Goal: Task Accomplishment & Management: Complete application form

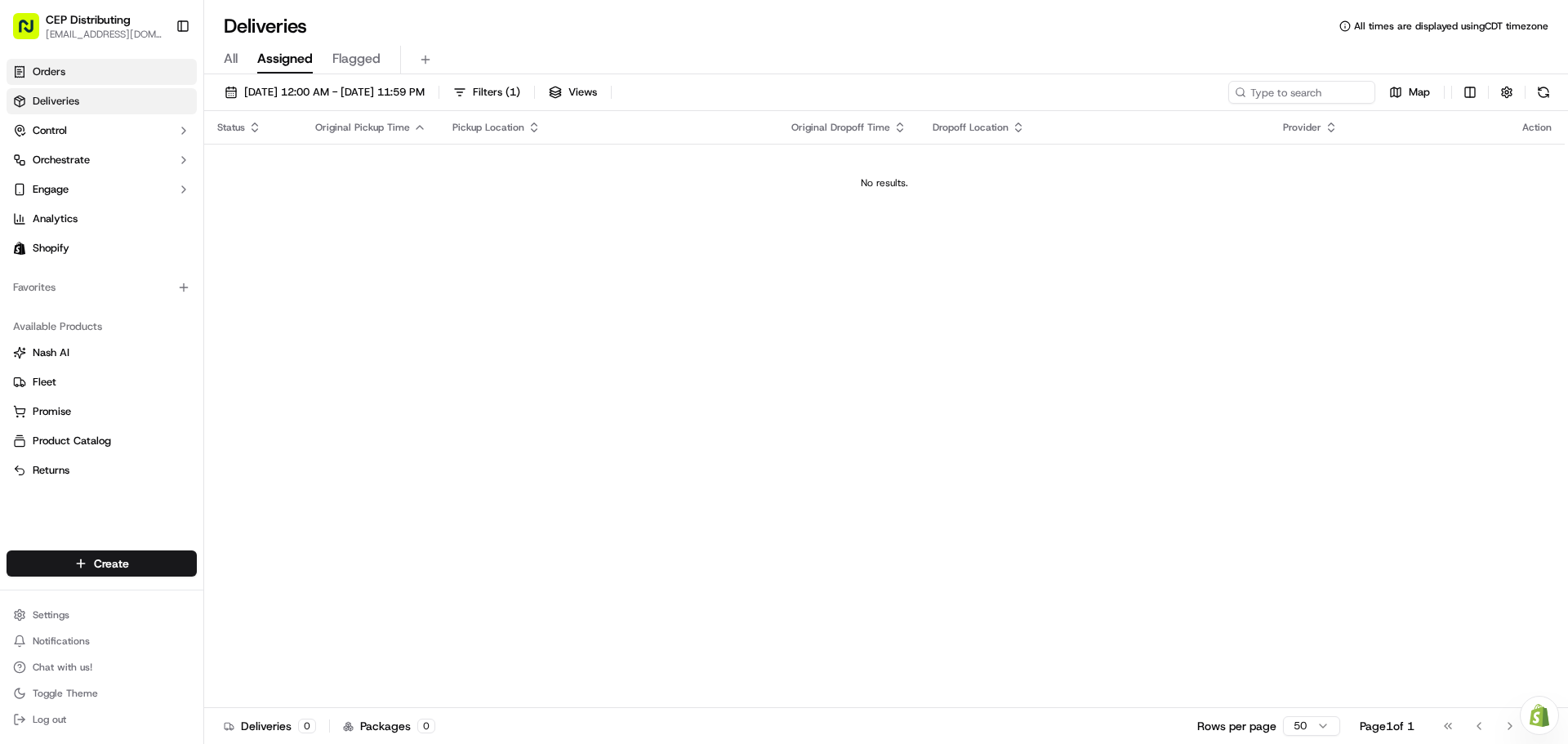
click at [91, 77] on link "Orders" at bounding box center [101, 72] width 191 height 26
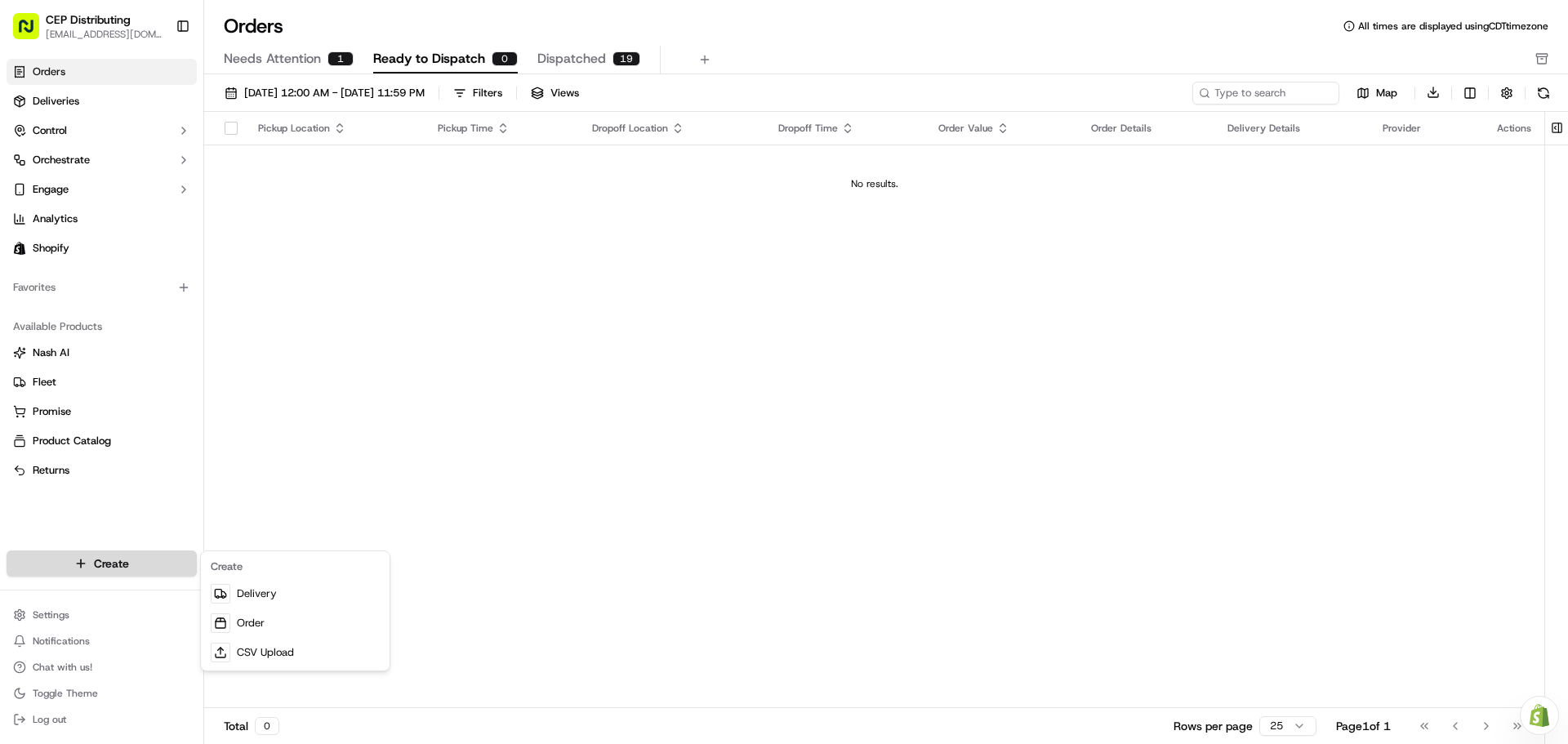
click at [116, 565] on html "CEP Distributing [EMAIL_ADDRESS][DOMAIN_NAME] Toggle Sidebar Orders Deliveries …" at bounding box center [784, 372] width 1568 height 744
click at [248, 618] on link "Order" at bounding box center [296, 624] width 182 height 30
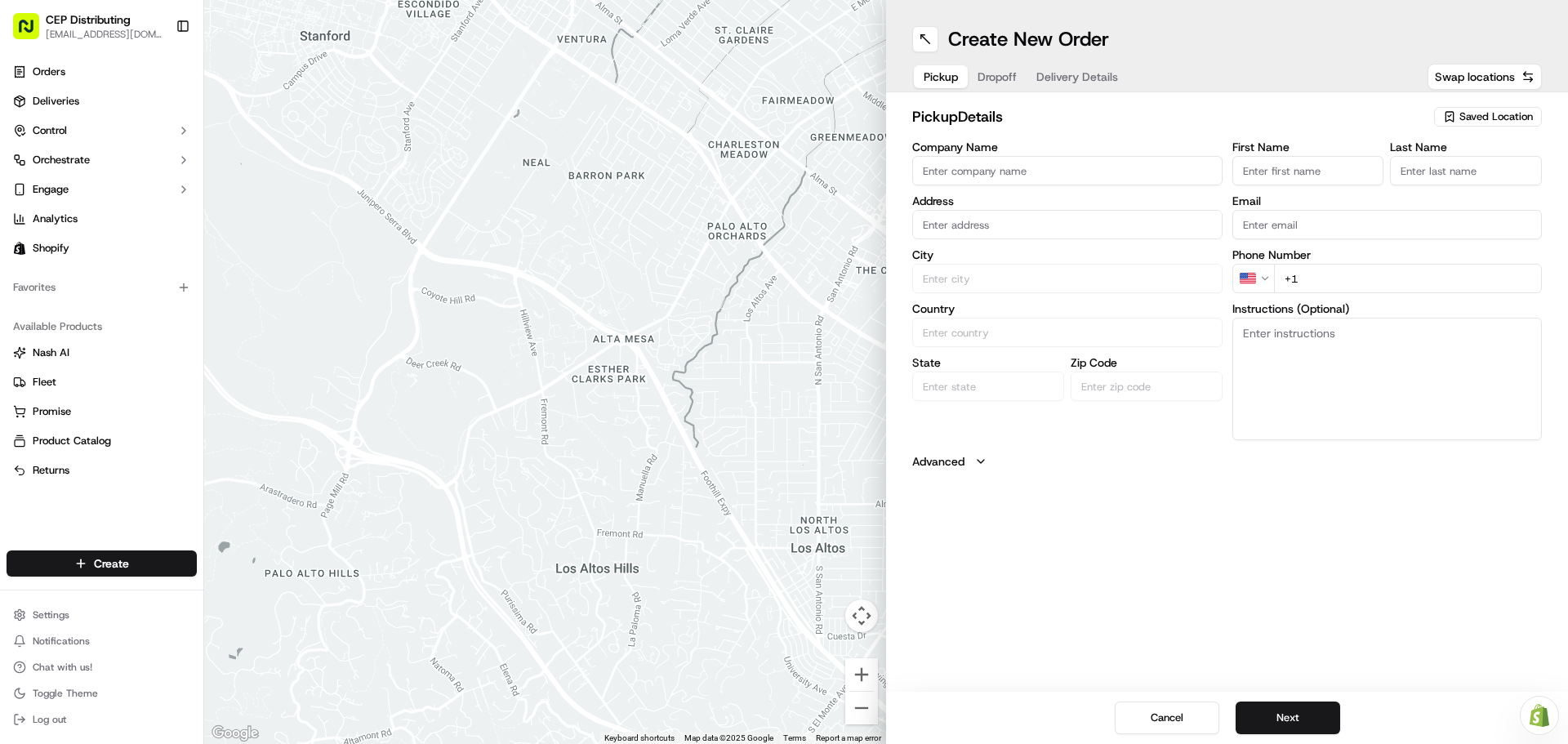
click at [982, 171] on input "Company Name" at bounding box center [1067, 171] width 310 height 30
type input "f"
type input "e"
type input "AV EXPRESS"
type input "[STREET_ADDRESS]"
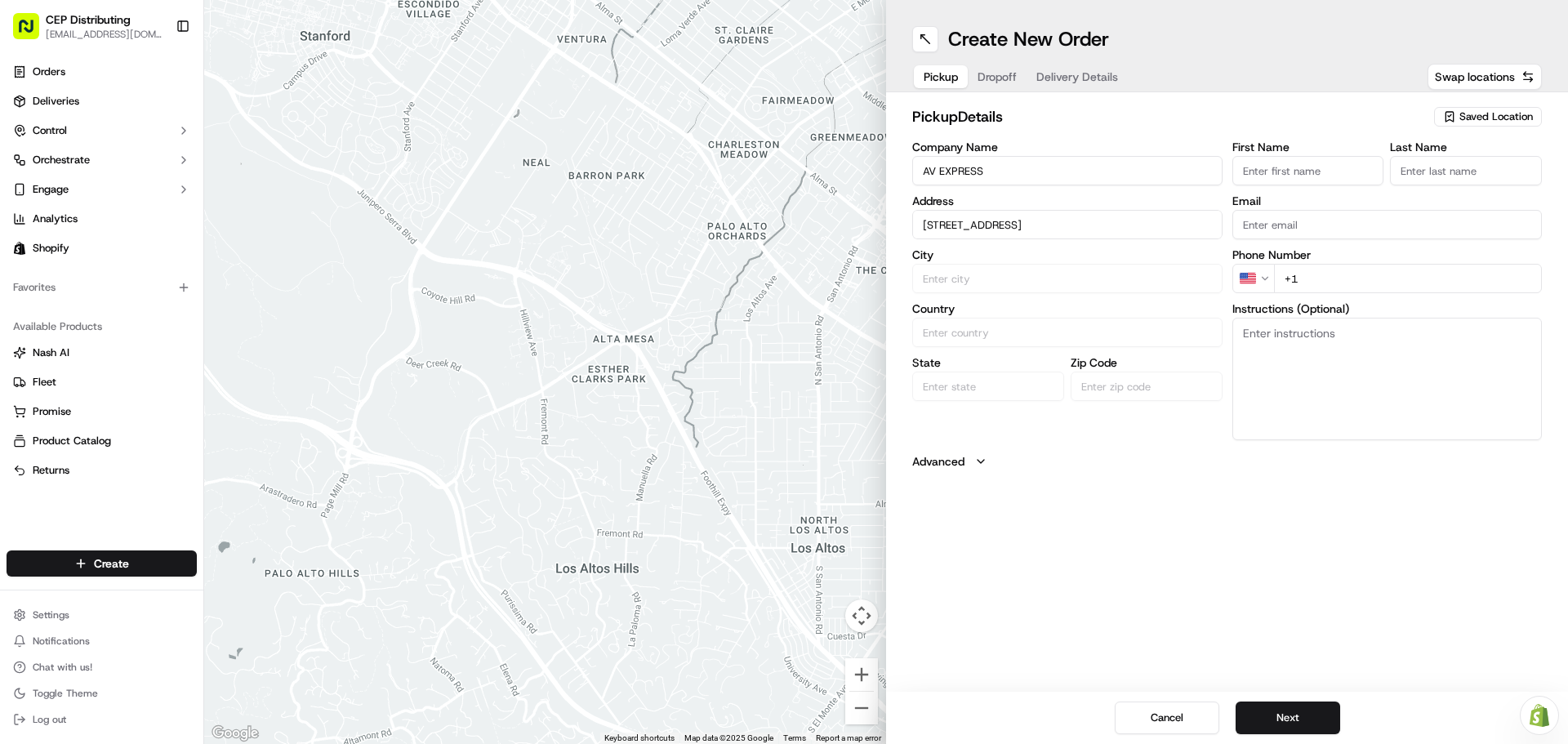
type input "Seniece"
type input "Jetson"
type input "[EMAIL_ADDRESS][DOMAIN_NAME]"
click at [1060, 259] on div "[STREET_ADDRESS]" at bounding box center [1067, 259] width 302 height 24
type input "[STREET_ADDRESS]"
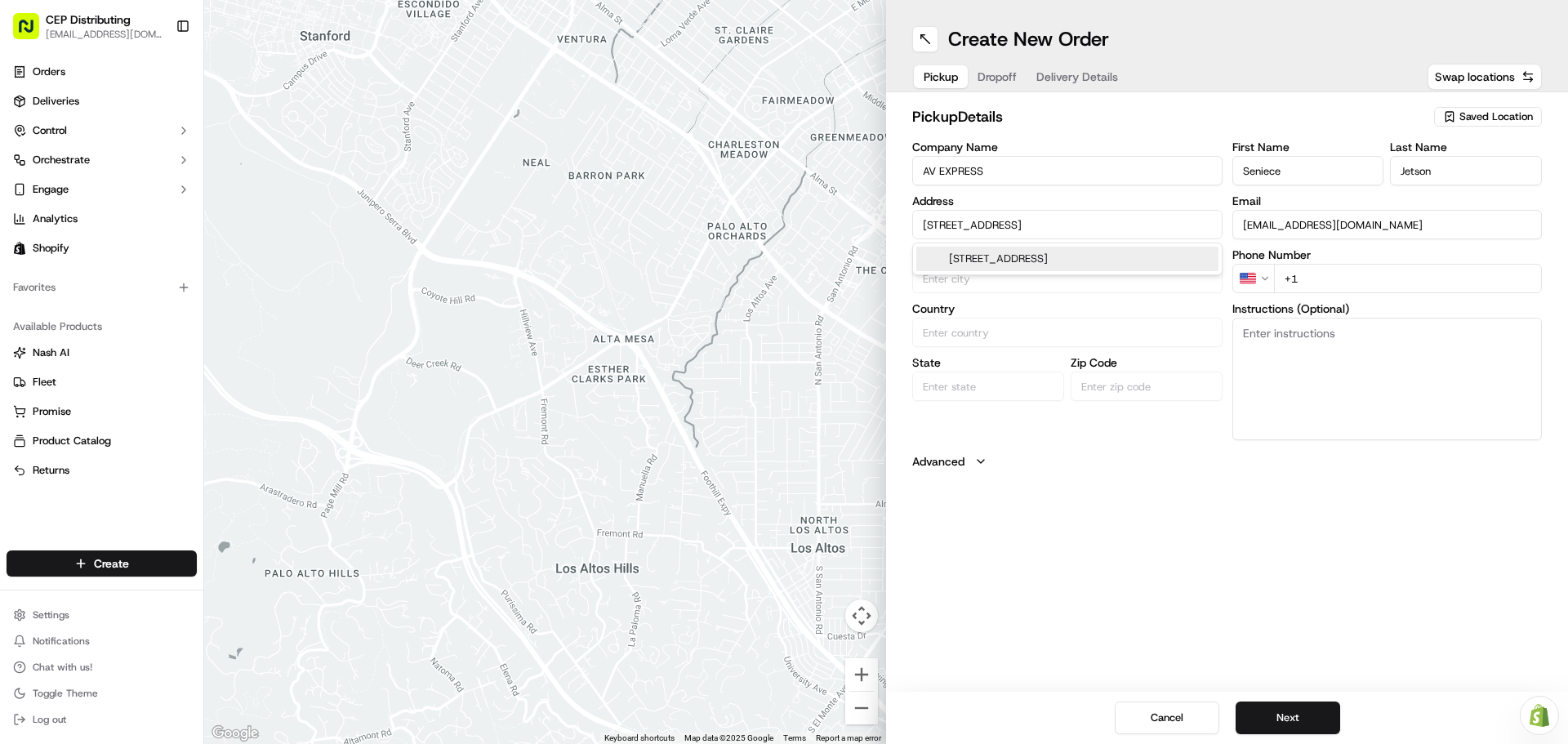
type input "[GEOGRAPHIC_DATA]"
type input "77063"
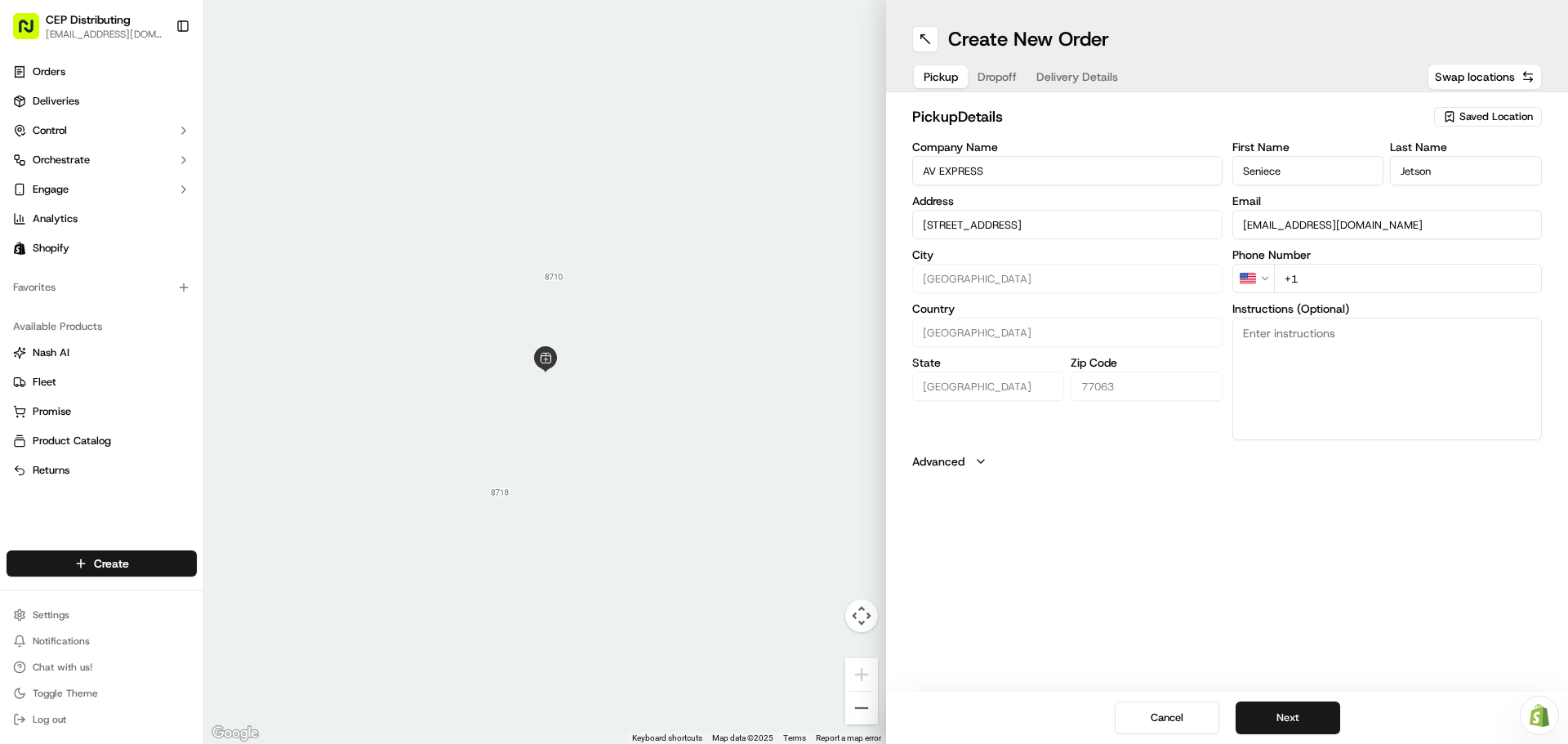
click at [1343, 279] on input "+1" at bounding box center [1408, 279] width 269 height 30
type input "[PHONE_NUMBER]"
type textarea "O"
type textarea "Pick up order# 3052 in"
click at [978, 211] on input "[STREET_ADDRESS]" at bounding box center [1067, 225] width 310 height 30
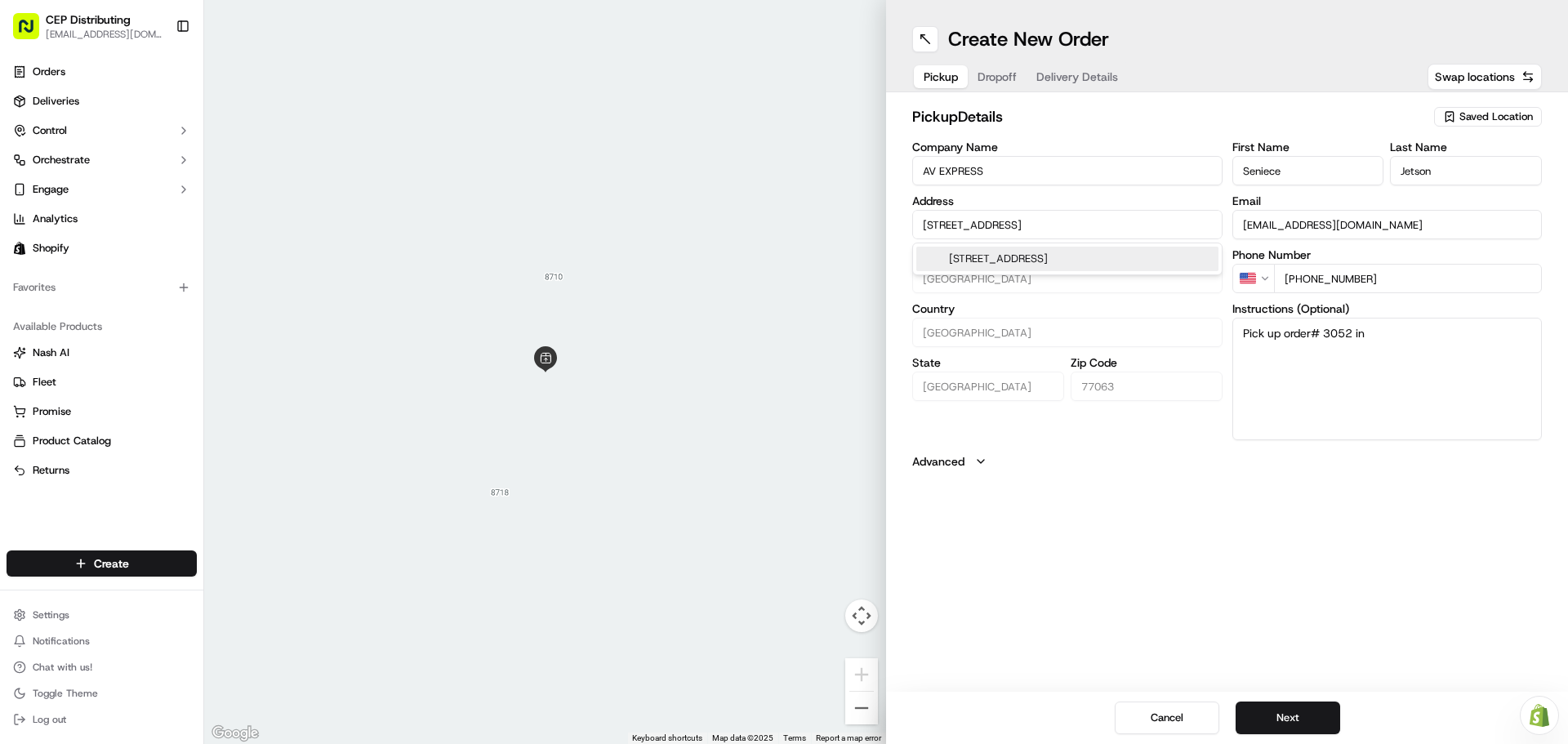
click at [979, 217] on input "[STREET_ADDRESS]" at bounding box center [1067, 225] width 310 height 30
drag, startPoint x: 1010, startPoint y: 224, endPoint x: 659, endPoint y: 172, distance: 354.8
click at [662, 172] on div "← Move left → Move right ↑ Move up ↓ Move down + Zoom in - Zoom out Home Jump l…" at bounding box center [886, 372] width 1364 height 744
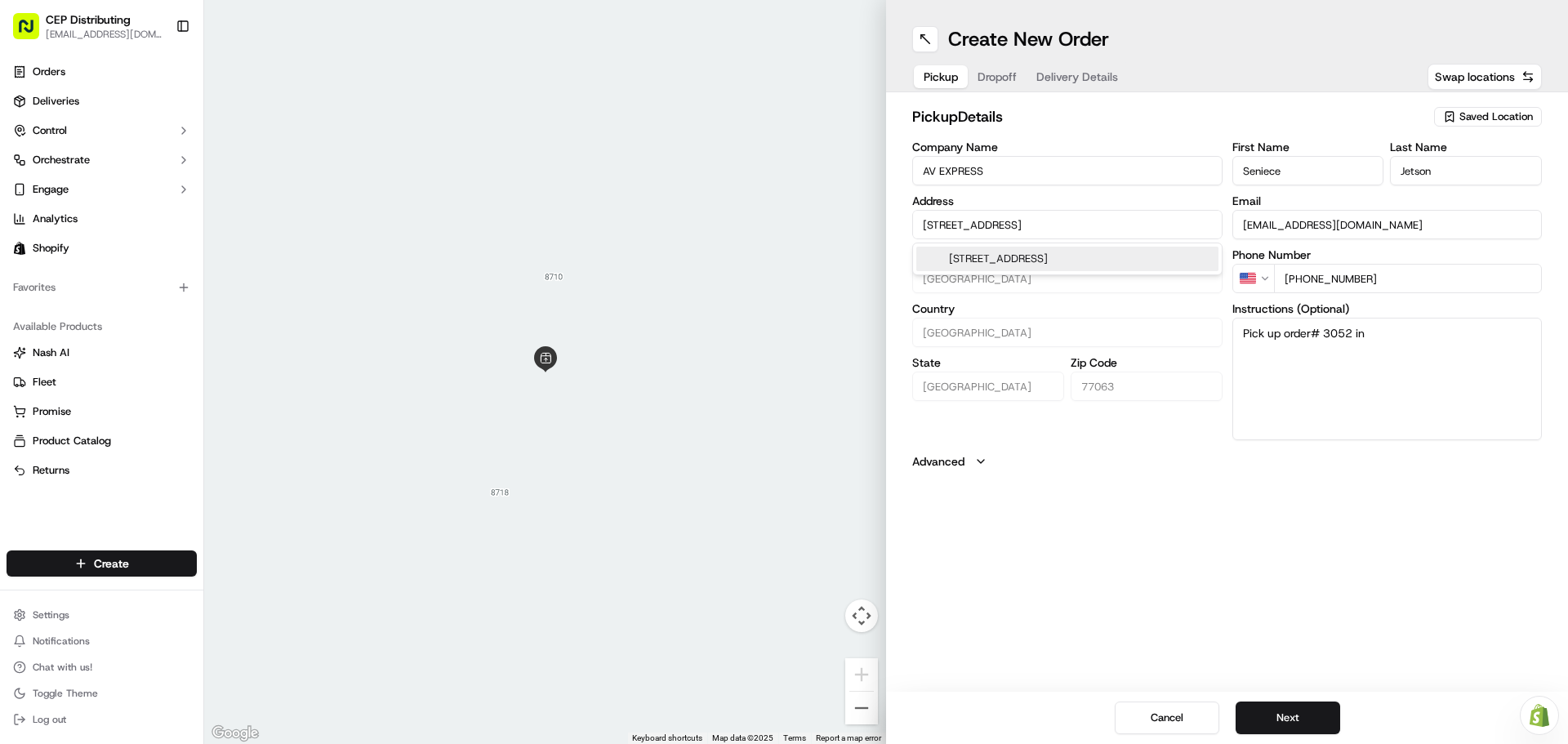
click at [962, 259] on div "[STREET_ADDRESS]" at bounding box center [1067, 259] width 302 height 24
type input "[STREET_ADDRESS]"
click at [1174, 335] on div "Company Name AV EXPRESS Address [STREET_ADDRESS][GEOGRAPHIC_DATA] [GEOGRAPHIC_D…" at bounding box center [1226, 291] width 629 height 299
type textarea "Pick up order# 3918"
click at [1318, 719] on button "Next" at bounding box center [1287, 718] width 104 height 33
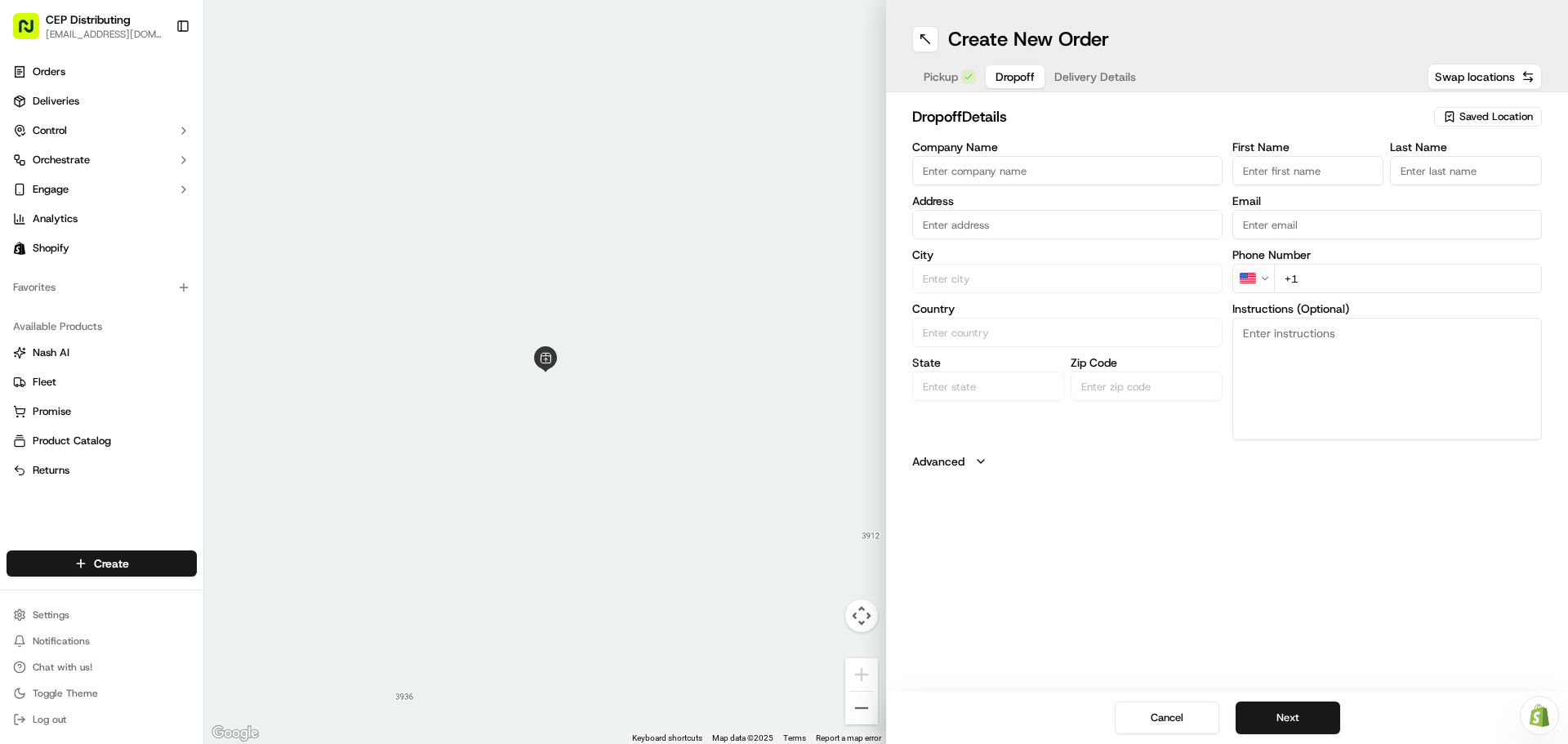
click at [975, 170] on input "Company Name" at bounding box center [1067, 171] width 310 height 30
type input "Empire AV"
type input "[STREET_ADDRESS]"
type input "Mario"
type input "[PERSON_NAME]"
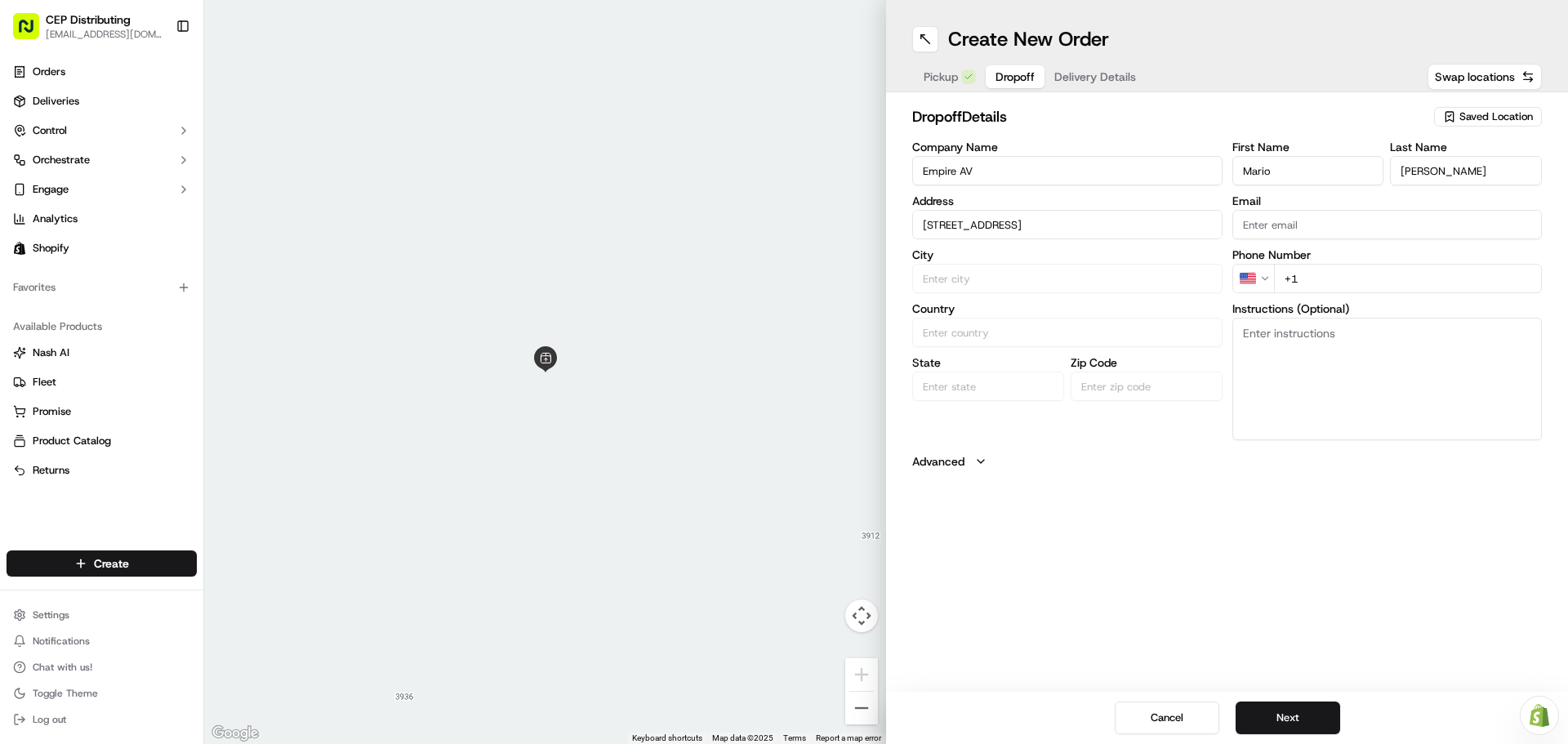
type input "[EMAIL_ADDRESS][DOMAIN_NAME]"
click at [1154, 272] on div "[STREET_ADDRESS]" at bounding box center [1067, 259] width 302 height 24
type input "[GEOGRAPHIC_DATA]"
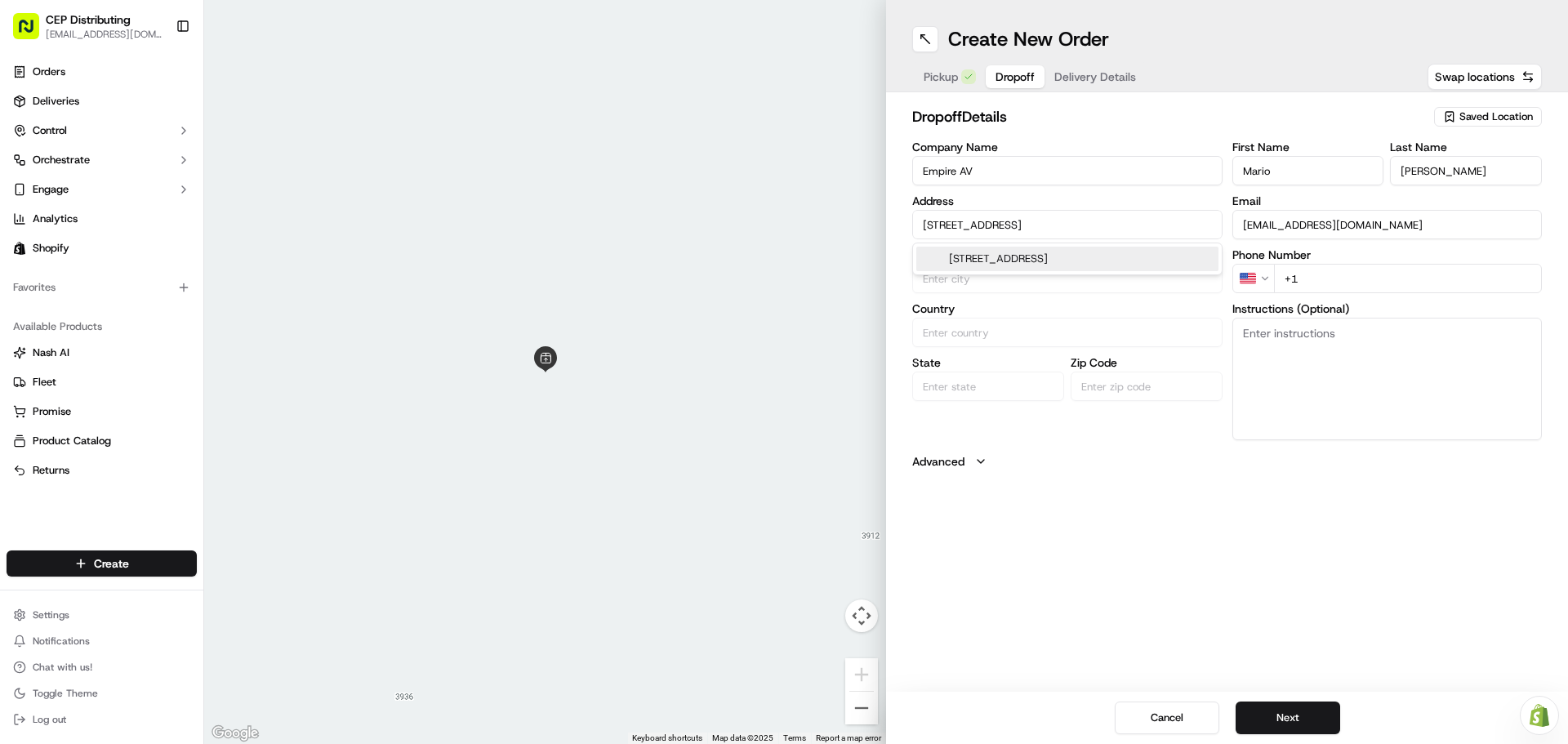
type input "77068"
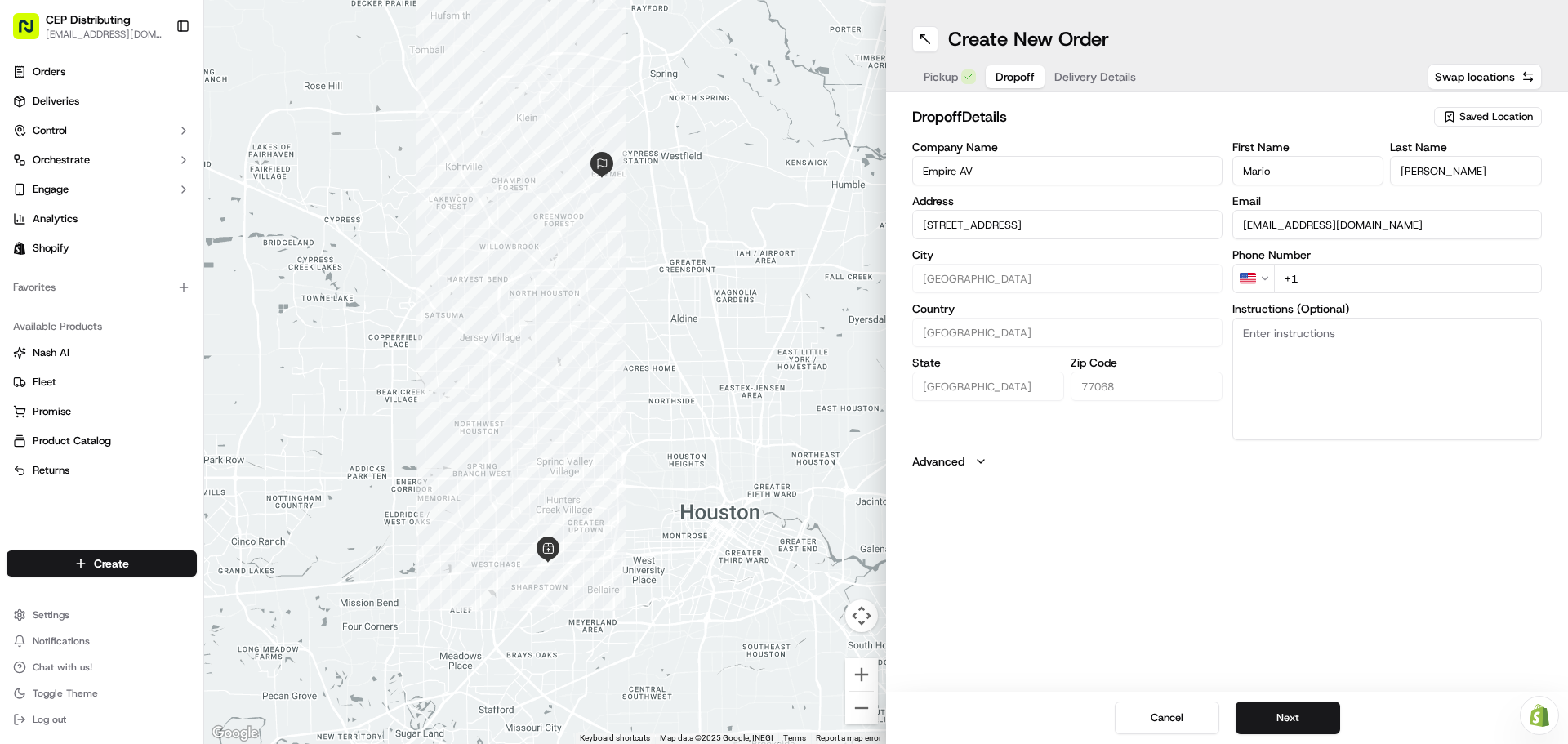
click at [1359, 278] on input "+1" at bounding box center [1408, 279] width 269 height 30
type input "[PHONE_NUMBER]"
type textarea "Inside Delivery - do not leave outside. Contact Mario [PHONE_NUMBER]"
click at [1288, 705] on button "Next" at bounding box center [1287, 718] width 104 height 33
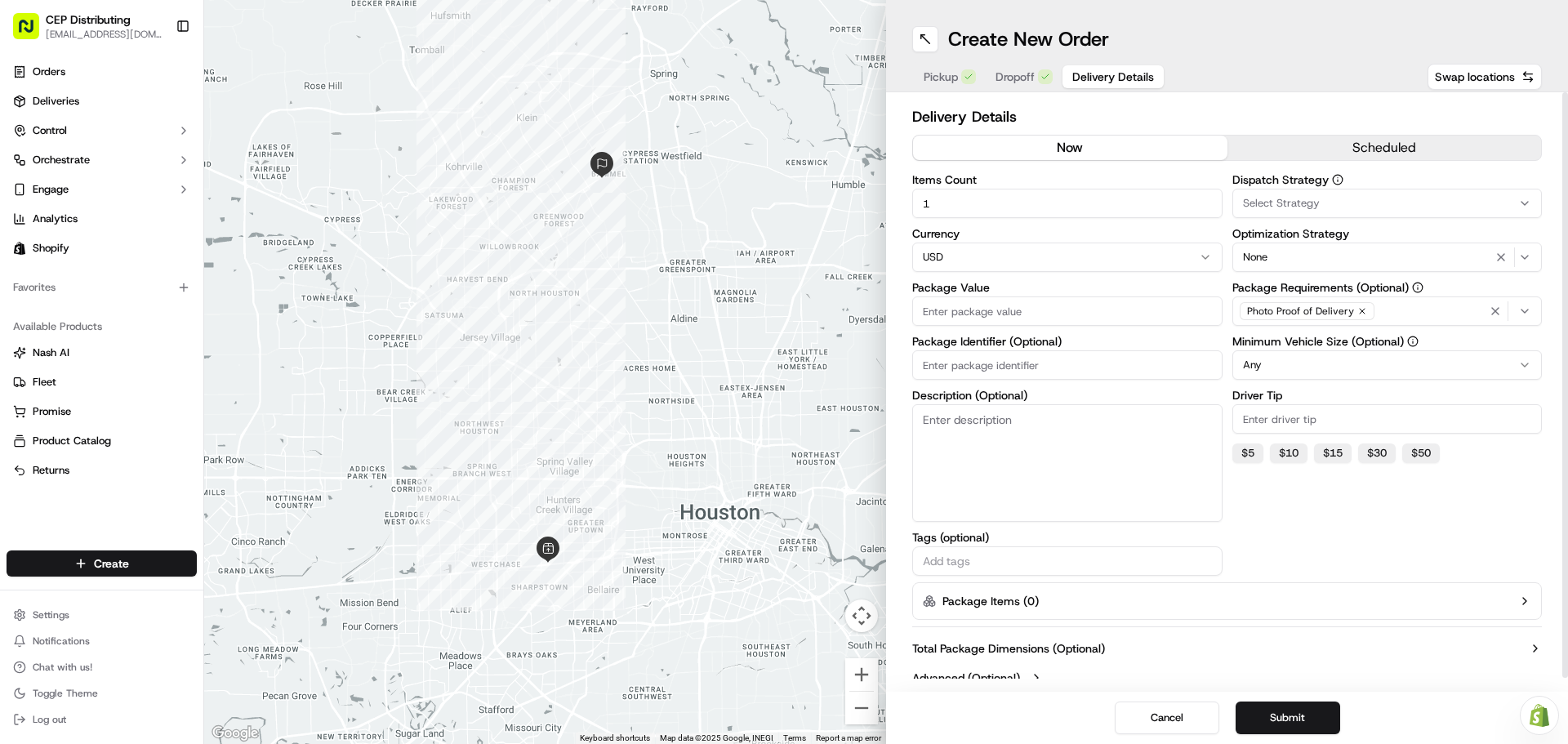
click at [973, 303] on input "Package Value" at bounding box center [1067, 312] width 310 height 30
type input "75.27"
click at [992, 365] on input "Package Identifier (Optional)" at bounding box center [1067, 365] width 310 height 30
click at [986, 357] on input "Package Identifier (Optional)" at bounding box center [1067, 365] width 310 height 30
type input "o"
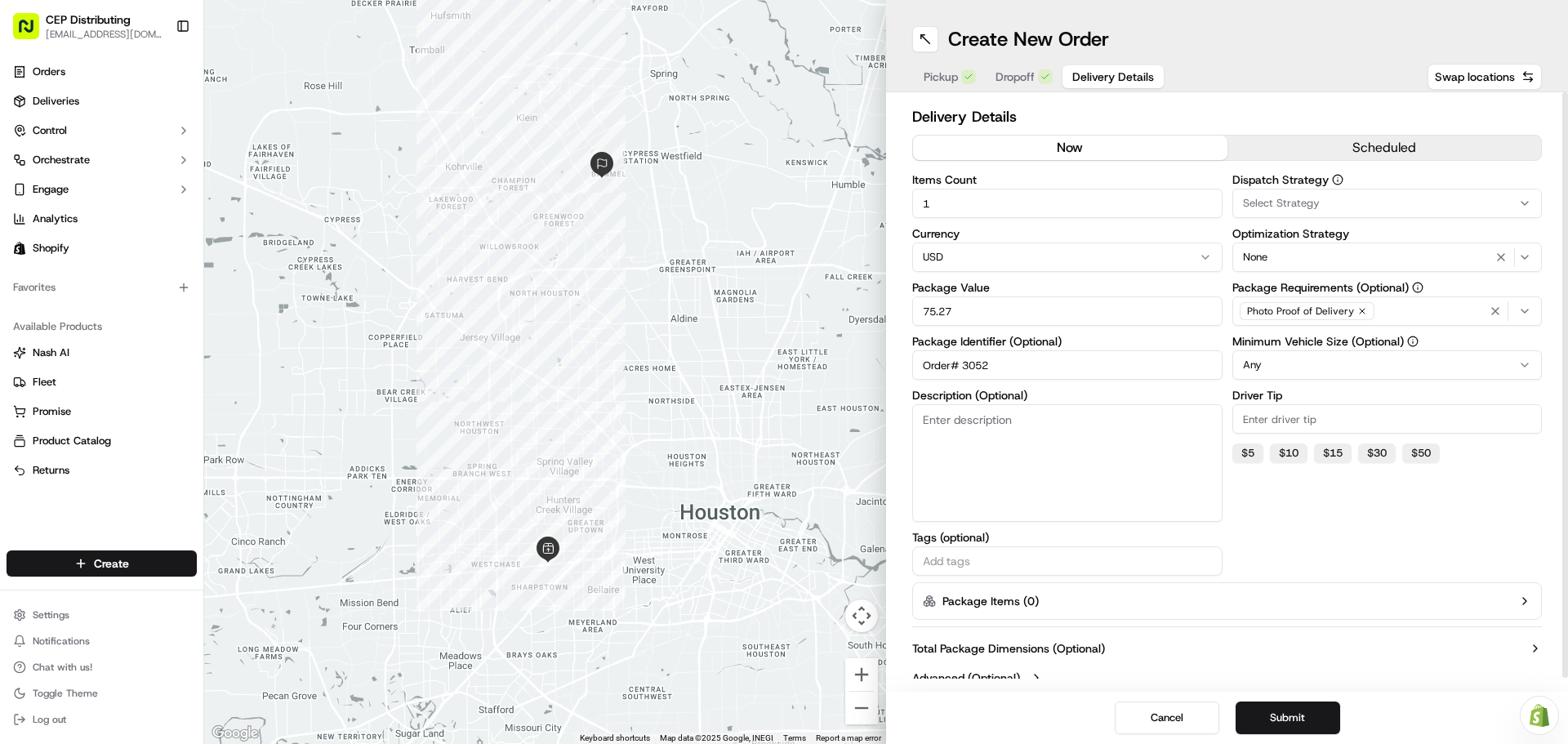
type input "Order# 3052"
click at [1320, 199] on div "Select Strategy" at bounding box center [1387, 204] width 302 height 15
click at [1309, 289] on span "Shopify" at bounding box center [1360, 293] width 201 height 15
click at [1375, 505] on html "CEP Distributing [EMAIL_ADDRESS][DOMAIN_NAME] Toggle Sidebar Orders Deliveries …" at bounding box center [784, 372] width 1568 height 744
click at [1422, 308] on div "Photo Proof of Delivery" at bounding box center [1387, 312] width 302 height 24
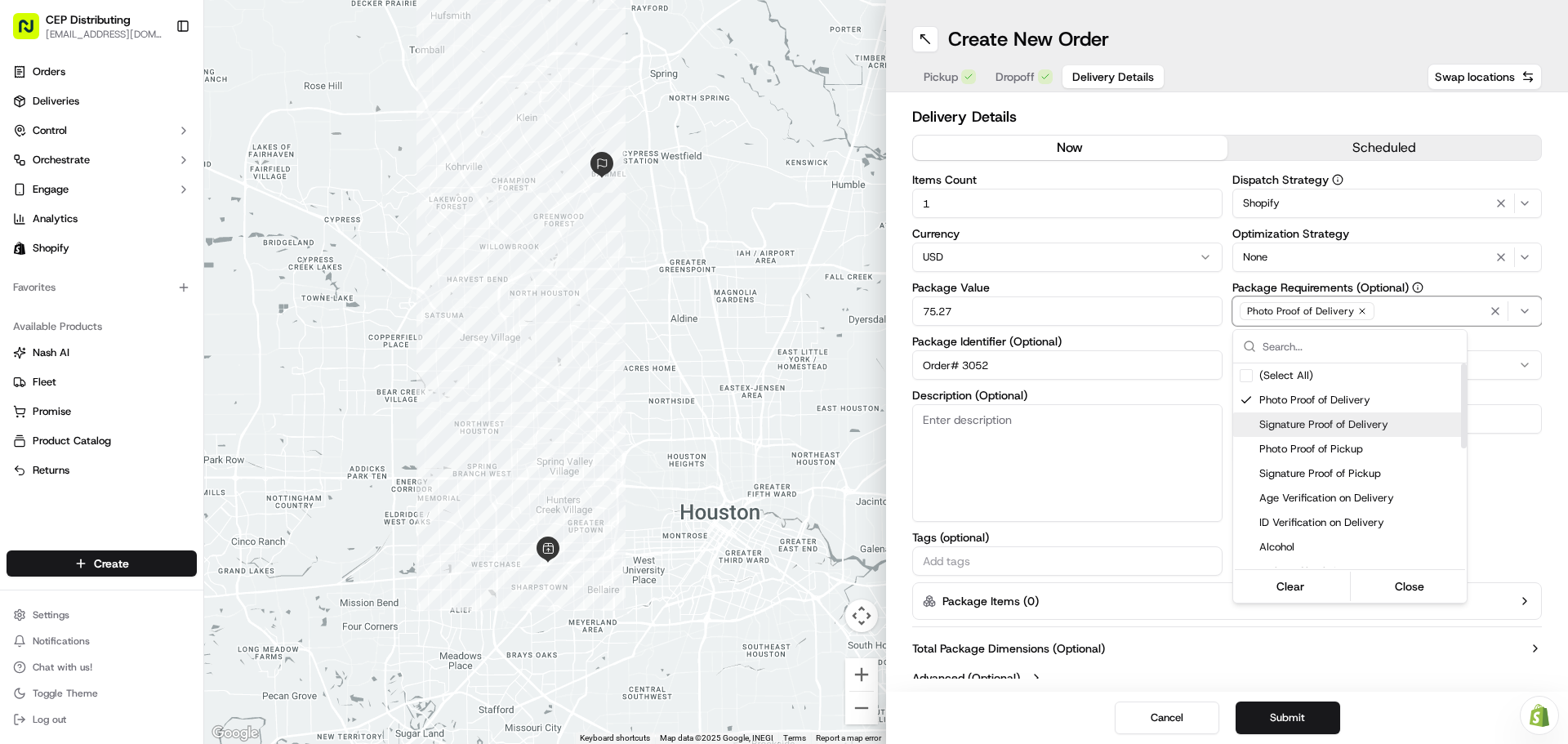
click at [1364, 428] on span "Signature Proof of Delivery" at bounding box center [1360, 425] width 201 height 15
click at [1498, 519] on html "CEP Distributing [EMAIL_ADDRESS][DOMAIN_NAME] Toggle Sidebar Orders Deliveries …" at bounding box center [784, 372] width 1568 height 744
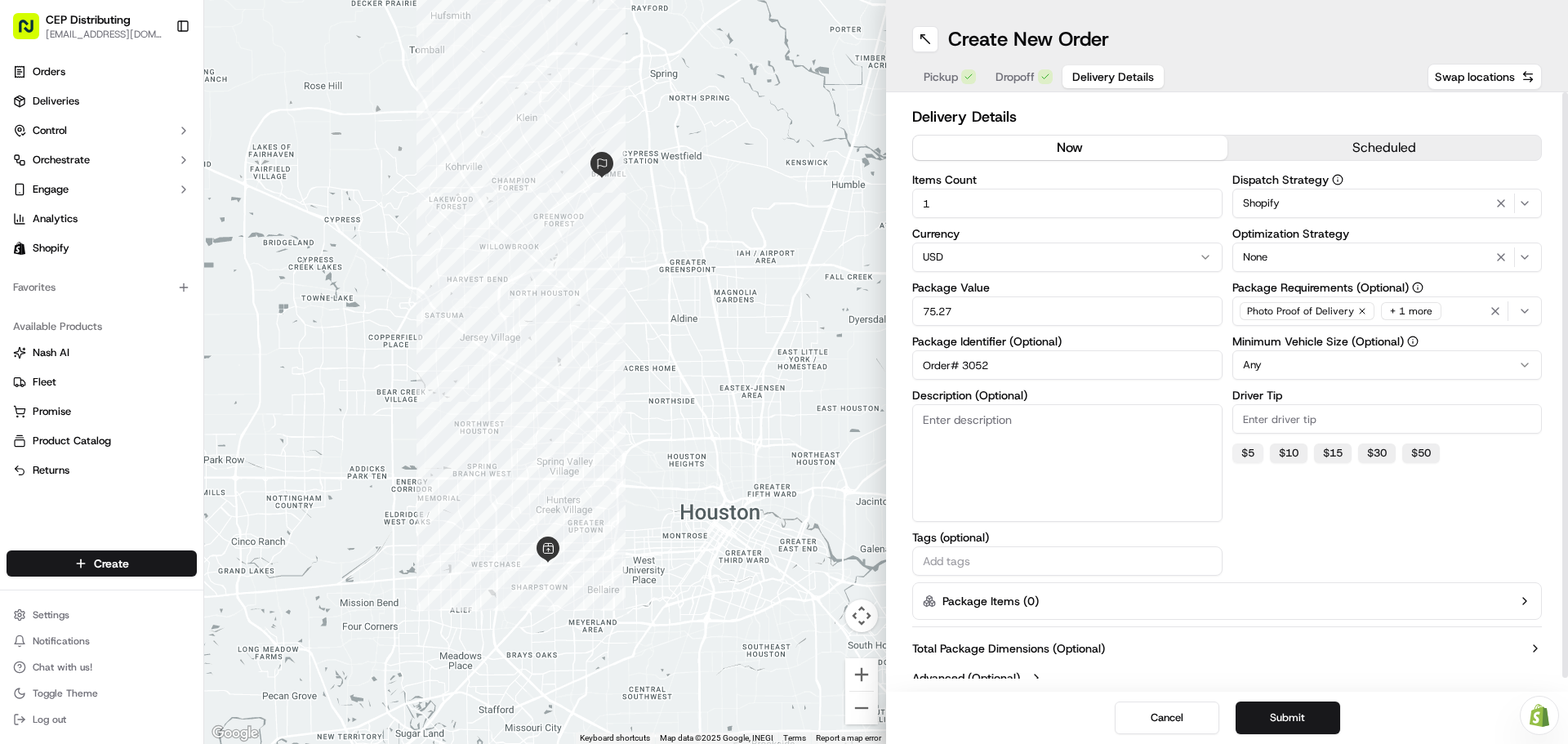
click at [1244, 455] on button "$ 5" at bounding box center [1247, 453] width 31 height 20
type input "5"
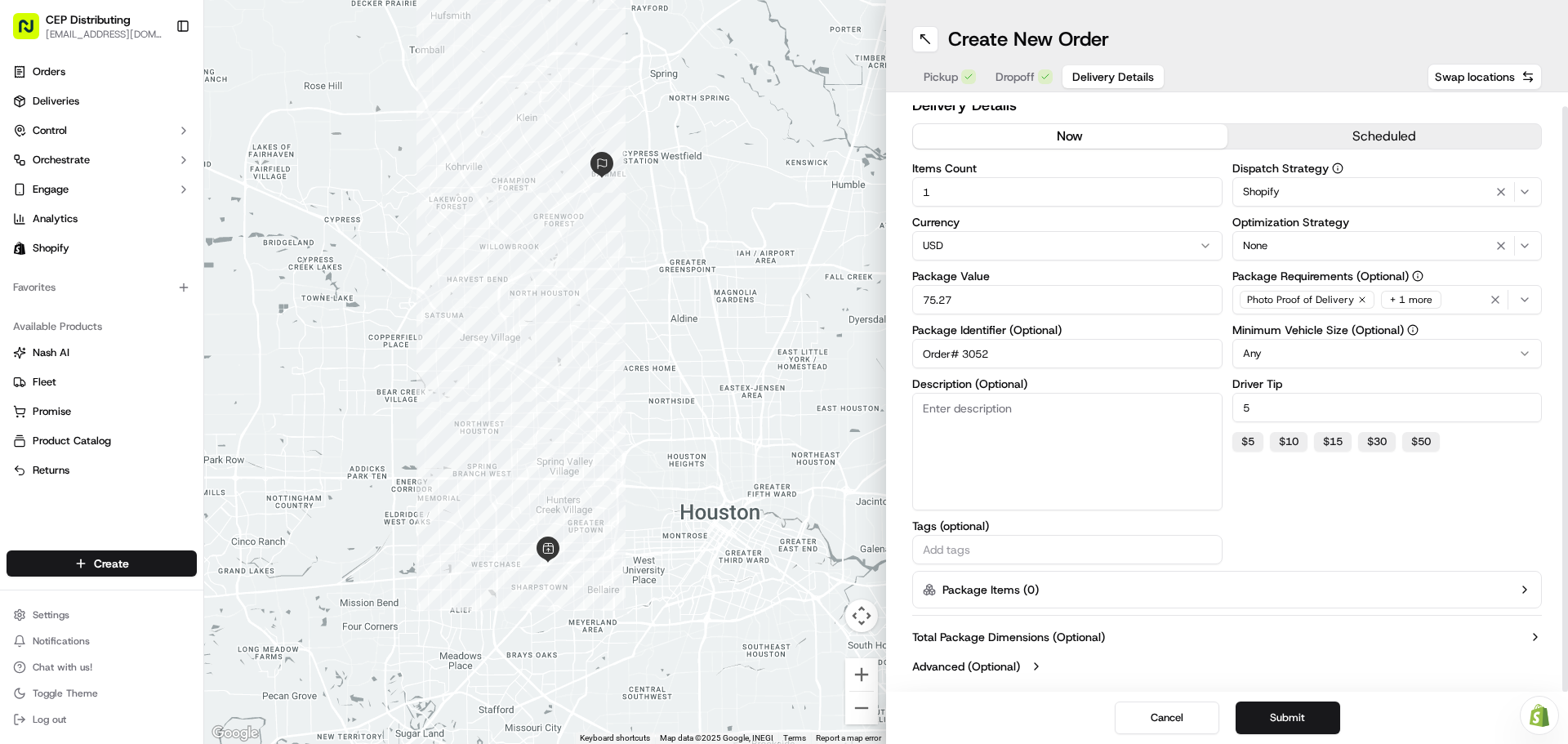
scroll to position [14, 0]
click at [1290, 712] on button "Submit" at bounding box center [1287, 718] width 104 height 33
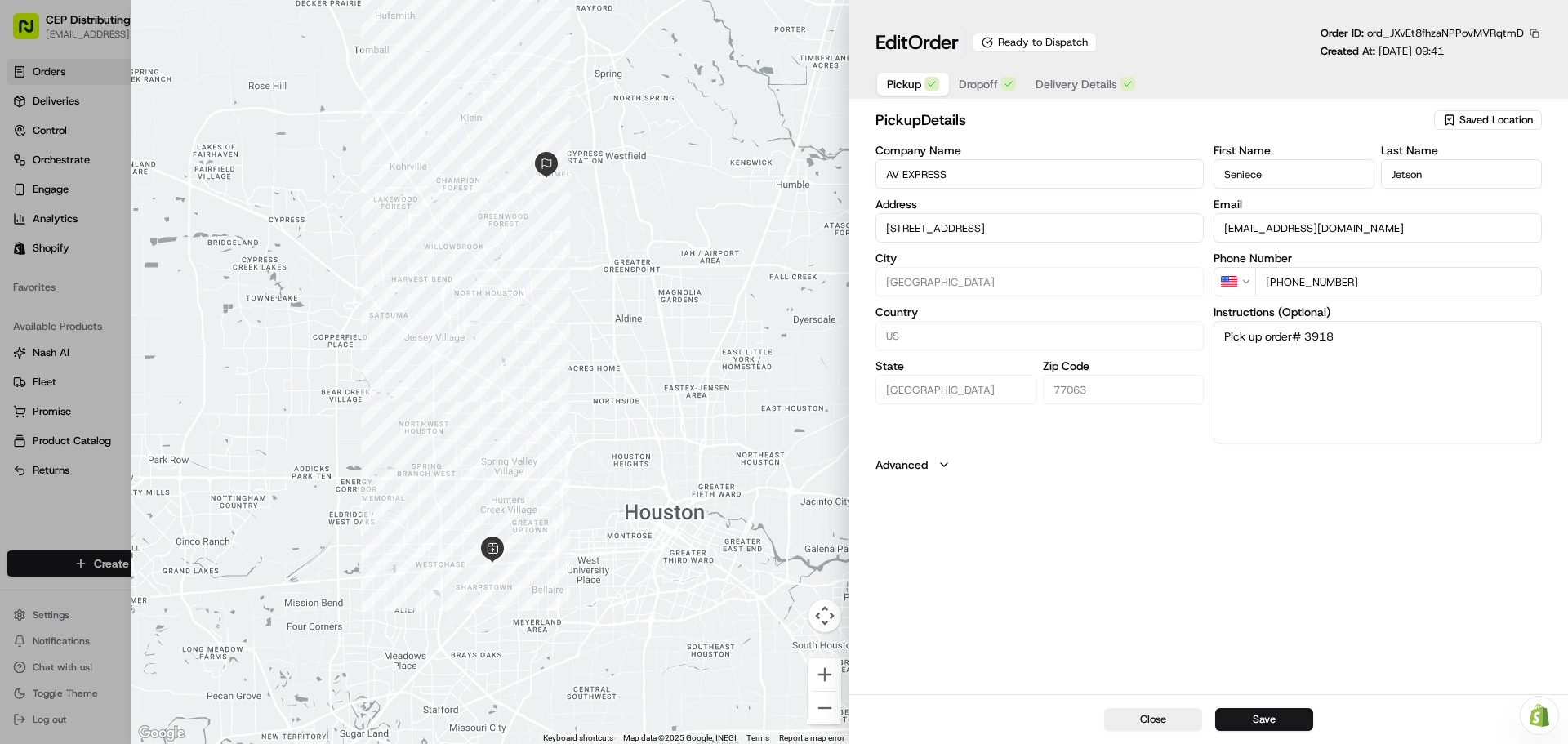
click at [1290, 712] on button "Save" at bounding box center [1263, 720] width 98 height 23
type input "+1"
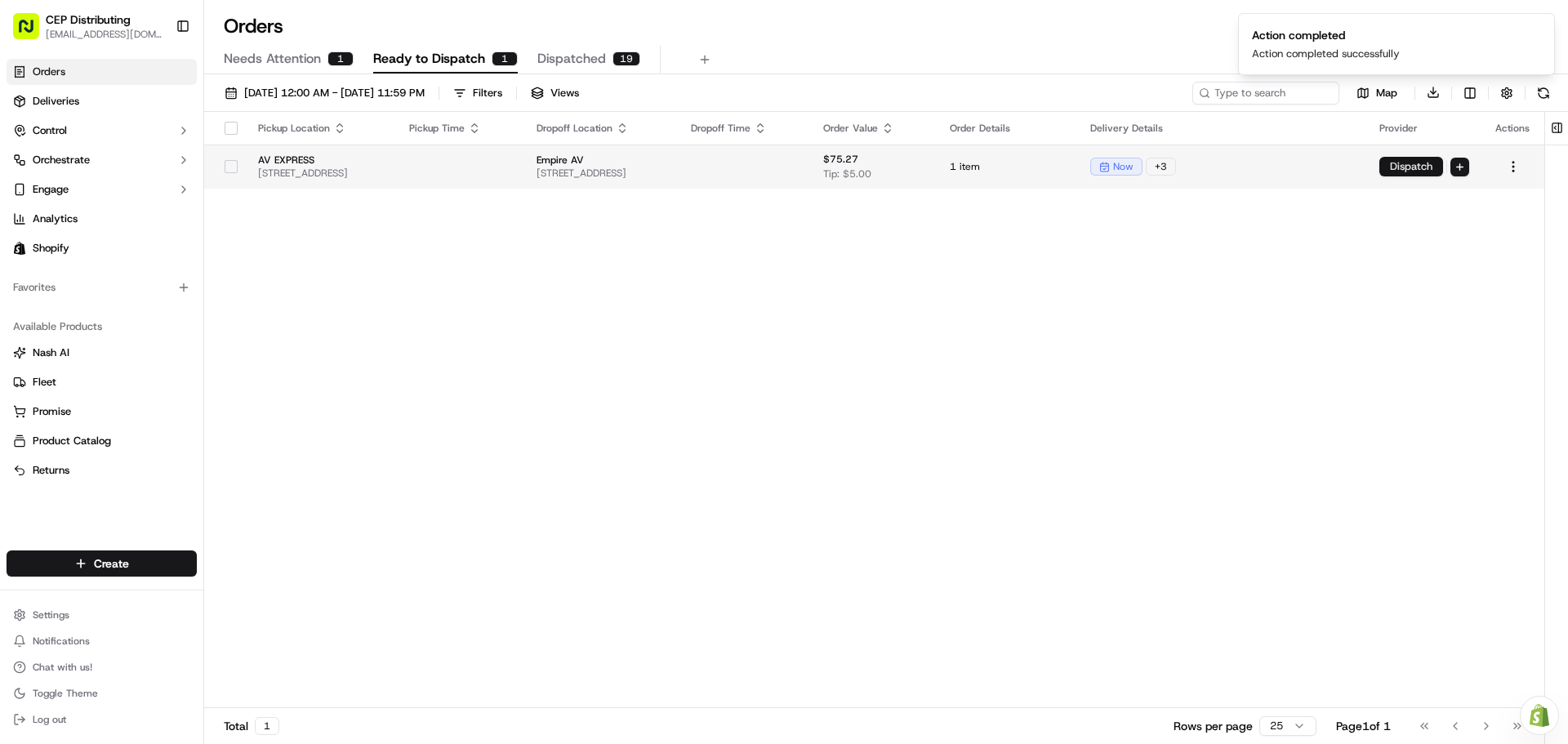
click at [1403, 161] on button "Dispatch" at bounding box center [1411, 166] width 64 height 20
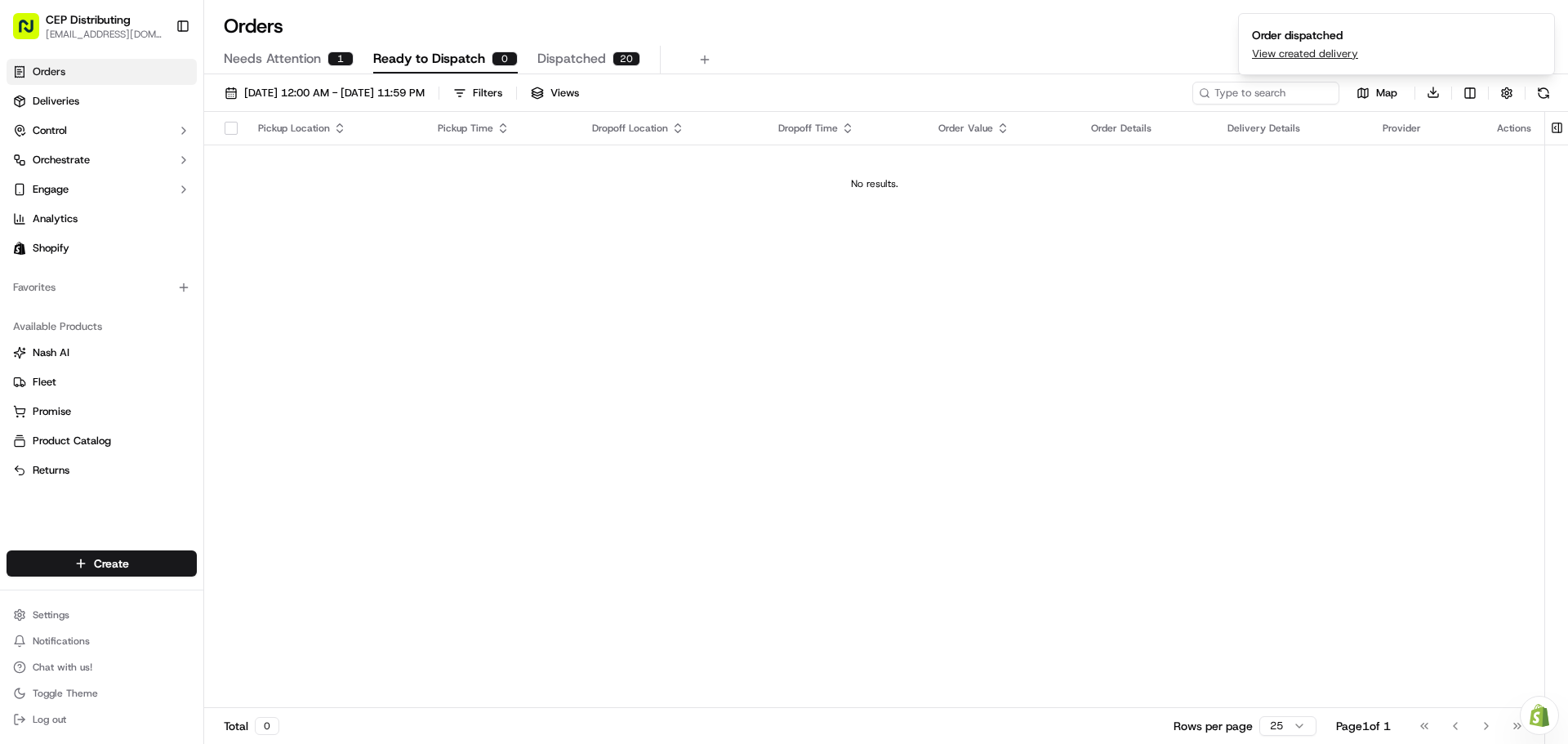
click at [579, 60] on span "Dispatched" at bounding box center [572, 59] width 69 height 20
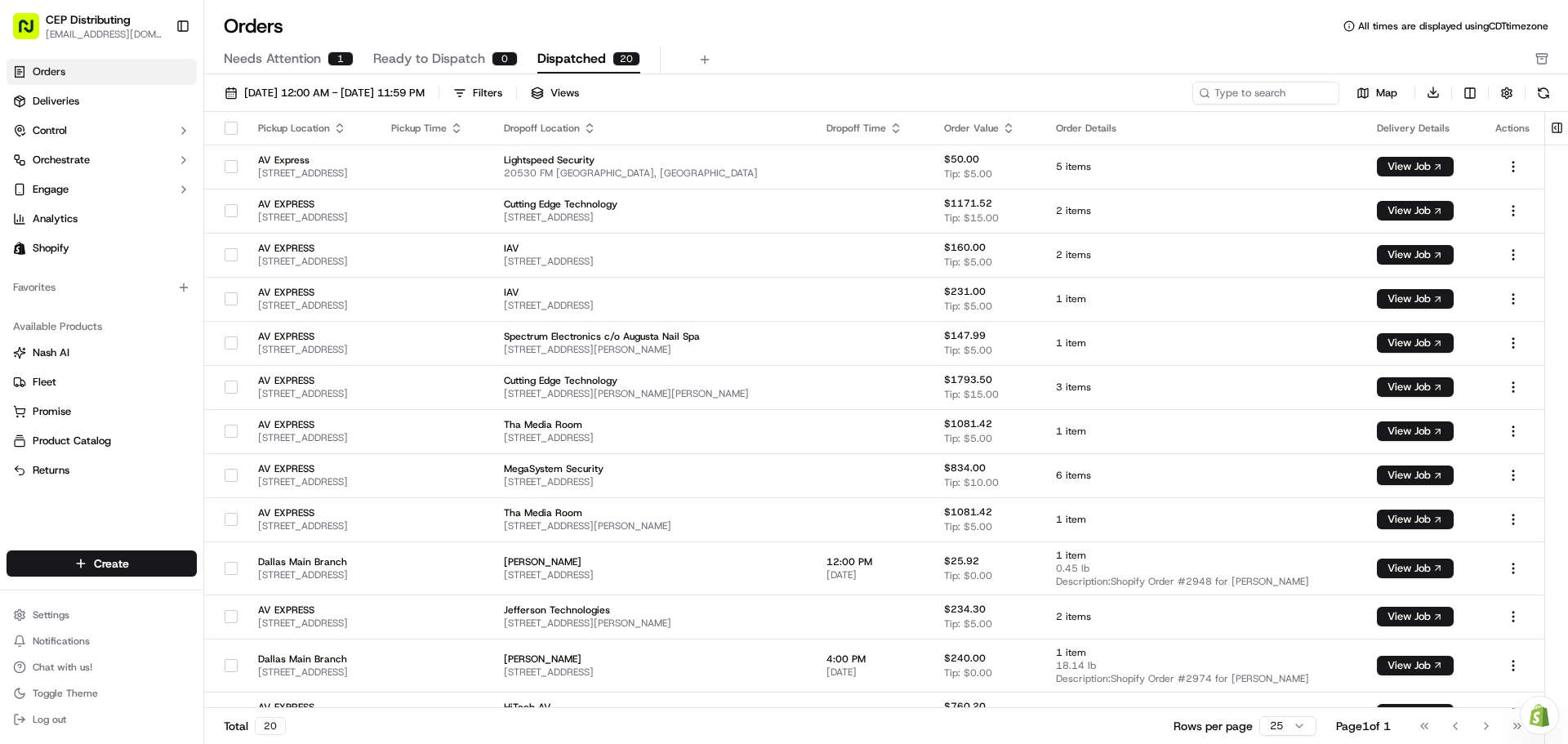
scroll to position [336, 0]
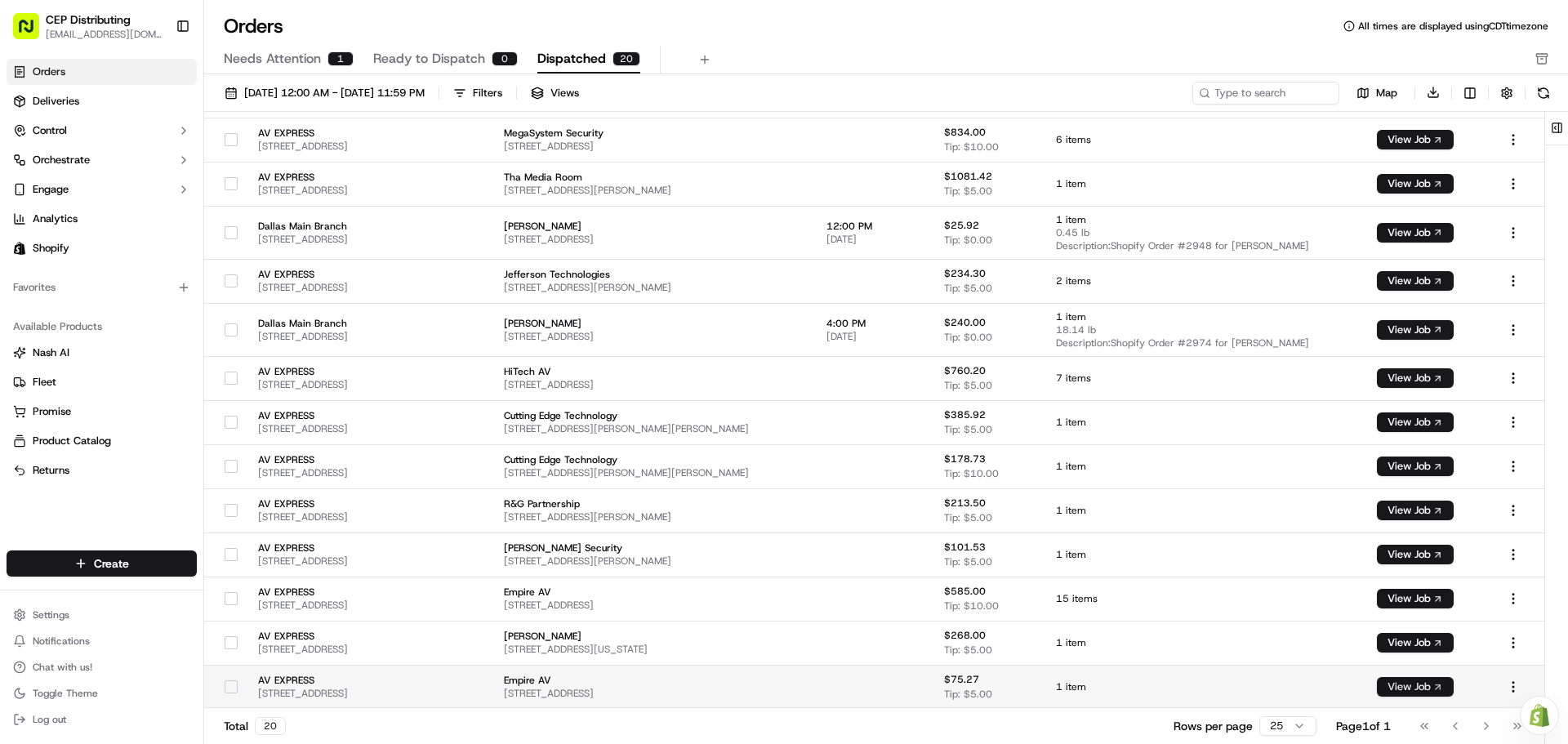
click at [1431, 689] on button "View Job" at bounding box center [1415, 686] width 77 height 20
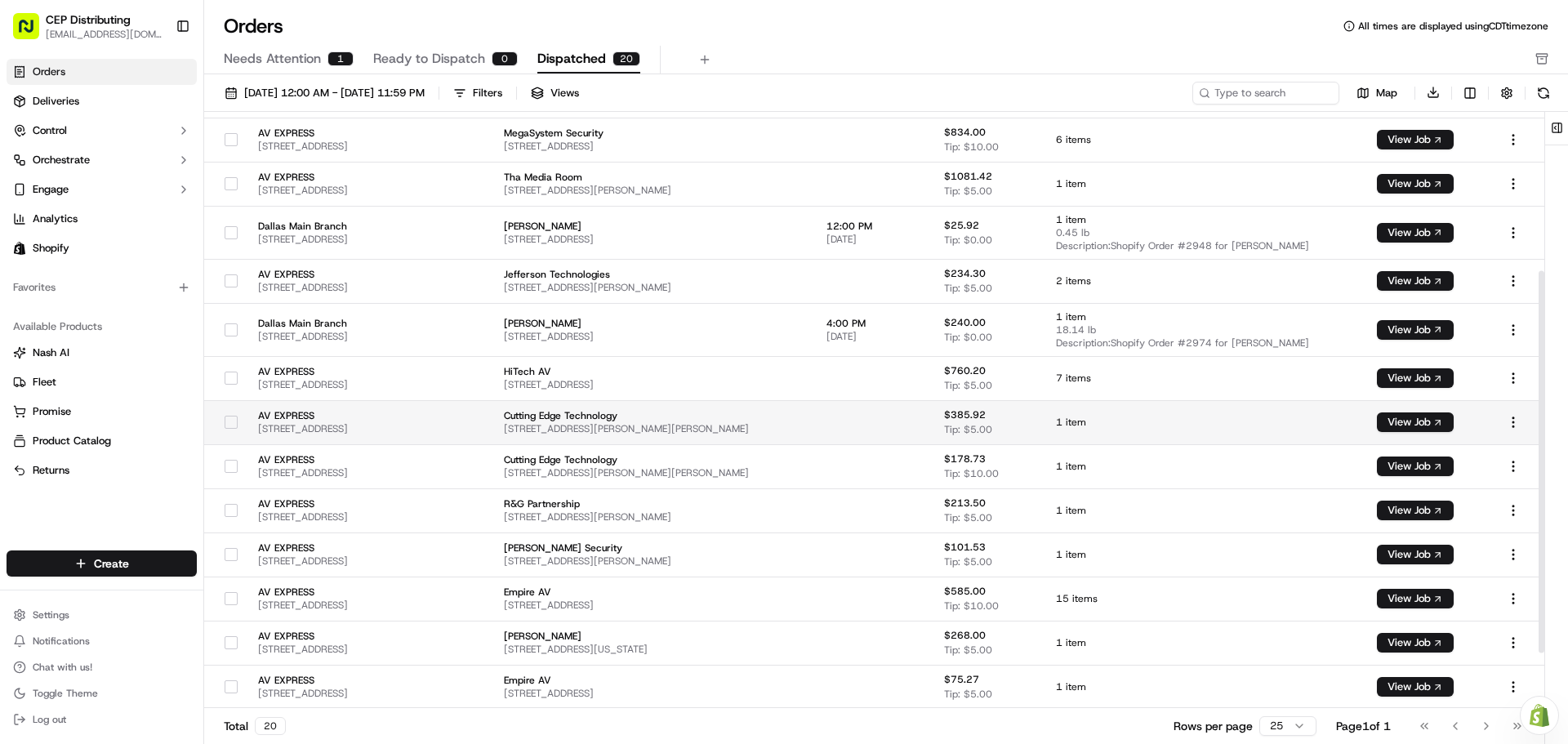
scroll to position [0, 0]
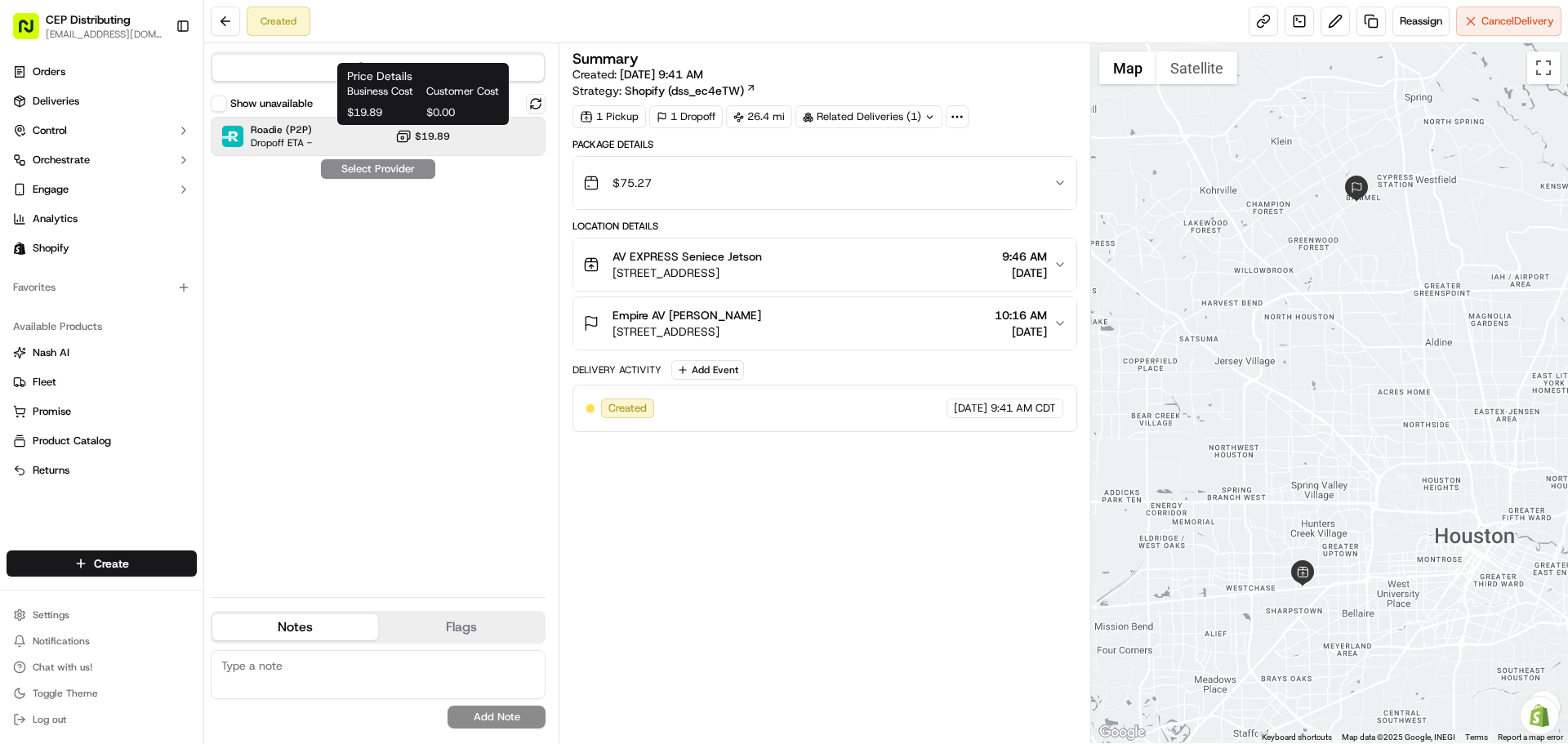
click at [439, 134] on span "$19.89" at bounding box center [432, 137] width 35 height 13
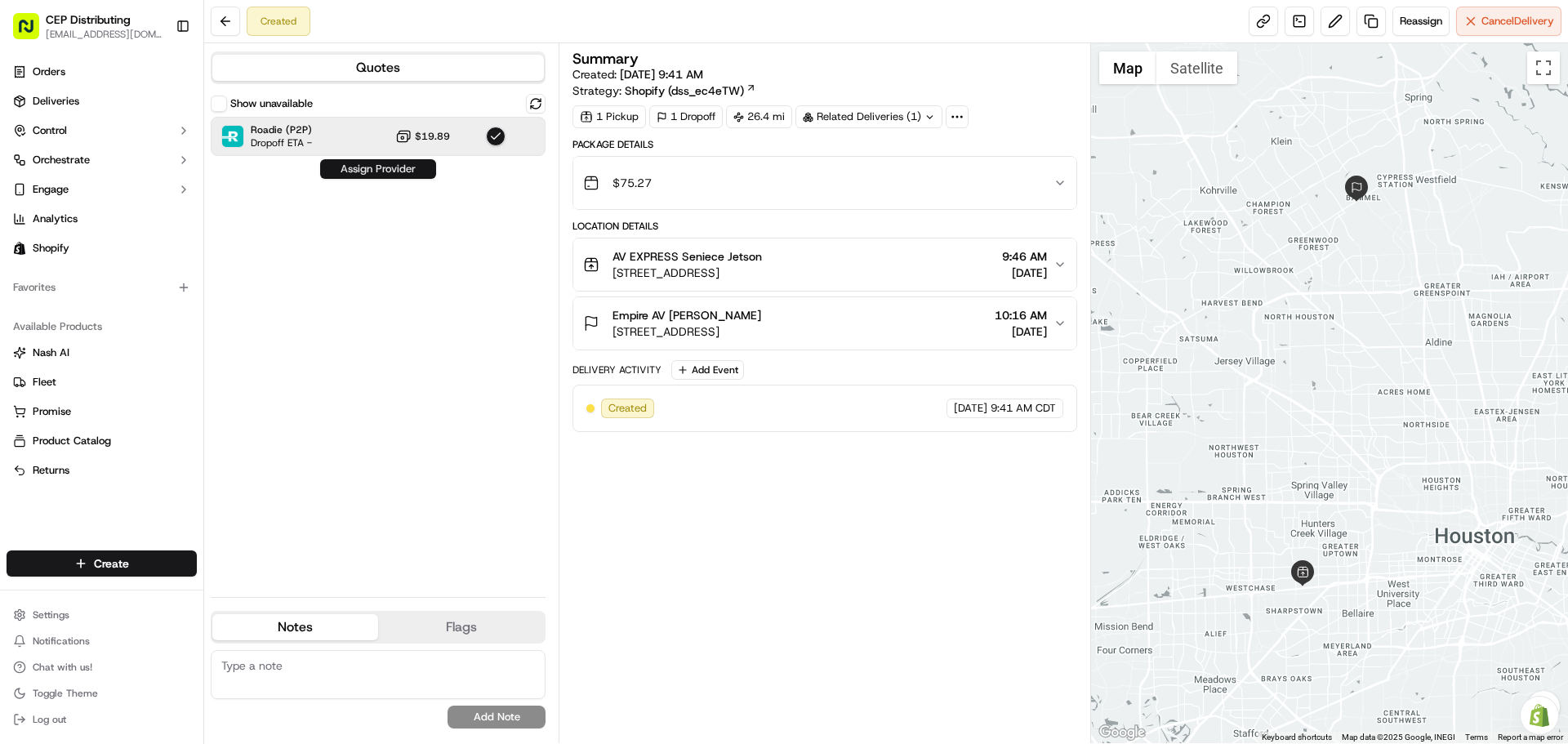
click at [403, 175] on button "Assign Provider" at bounding box center [377, 168] width 116 height 20
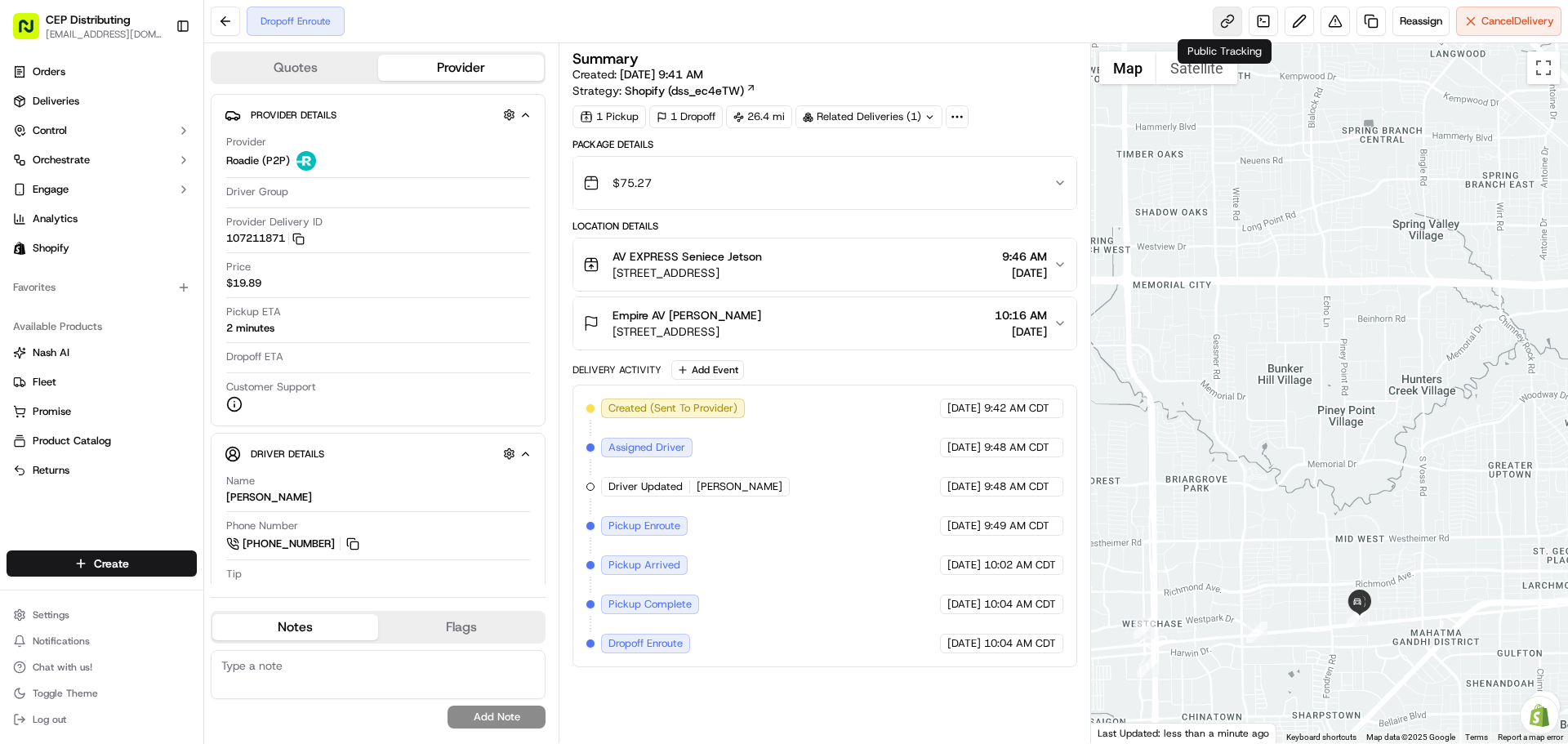
click at [1219, 31] on link at bounding box center [1228, 21] width 30 height 30
